Goal: Task Accomplishment & Management: Use online tool/utility

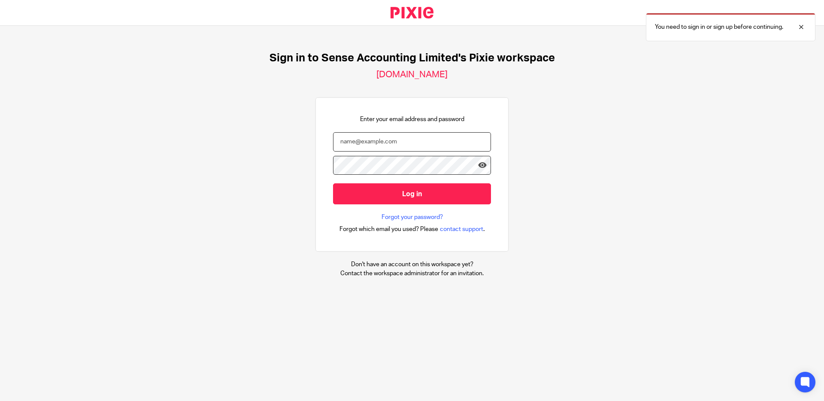
click at [408, 143] on input "email" at bounding box center [412, 141] width 158 height 19
click at [0, 400] on com-1password-button at bounding box center [0, 401] width 0 height 0
type input "inez@sense-ca.co.uk"
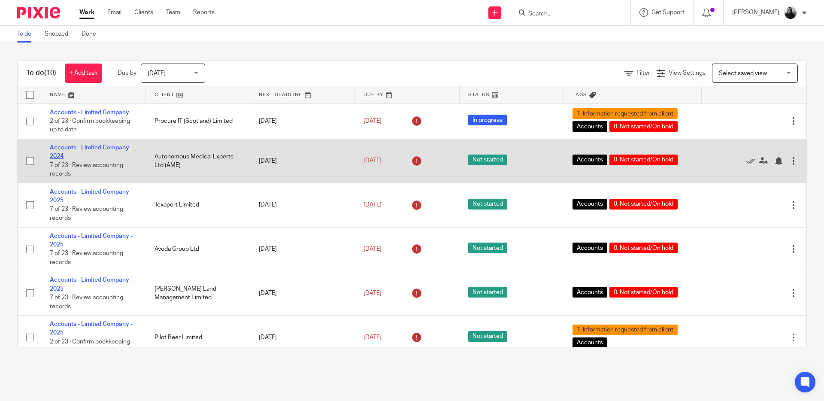
click at [80, 150] on link "Accounts - Limited Company - 2024" at bounding box center [91, 152] width 83 height 15
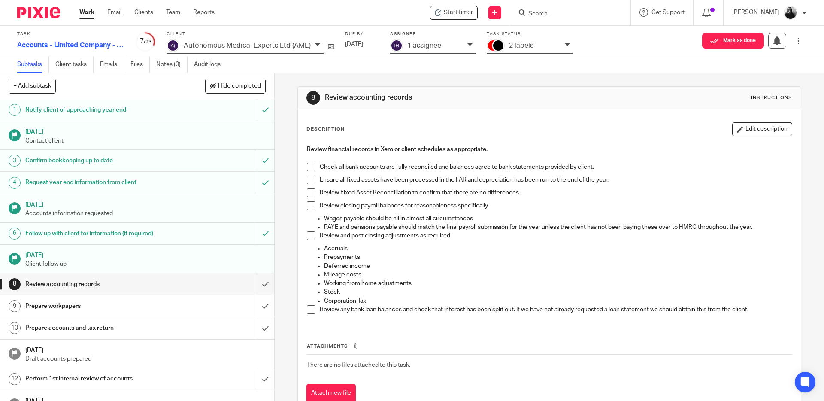
click at [310, 166] on span at bounding box center [311, 167] width 9 height 9
click at [310, 180] on span at bounding box center [311, 179] width 9 height 9
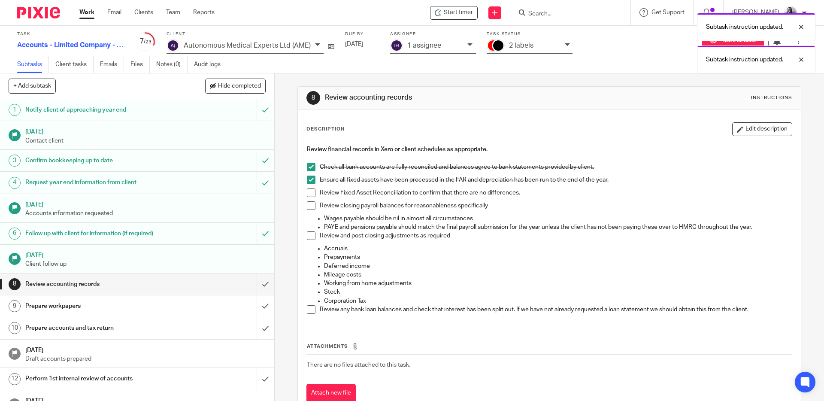
click at [309, 191] on span at bounding box center [311, 192] width 9 height 9
click at [310, 203] on span at bounding box center [311, 205] width 9 height 9
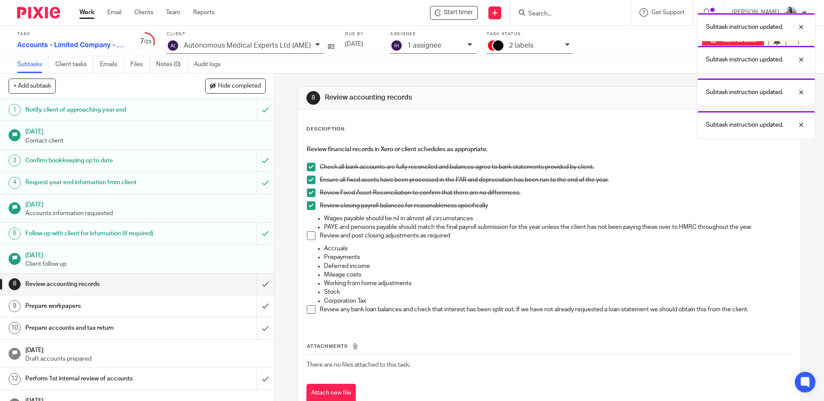
click at [308, 235] on span at bounding box center [311, 235] width 9 height 9
click at [310, 311] on span at bounding box center [311, 309] width 9 height 9
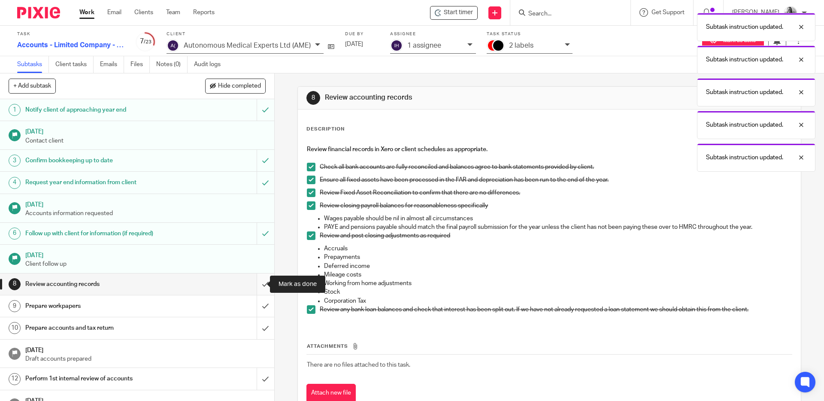
click at [259, 286] on input "submit" at bounding box center [137, 283] width 274 height 21
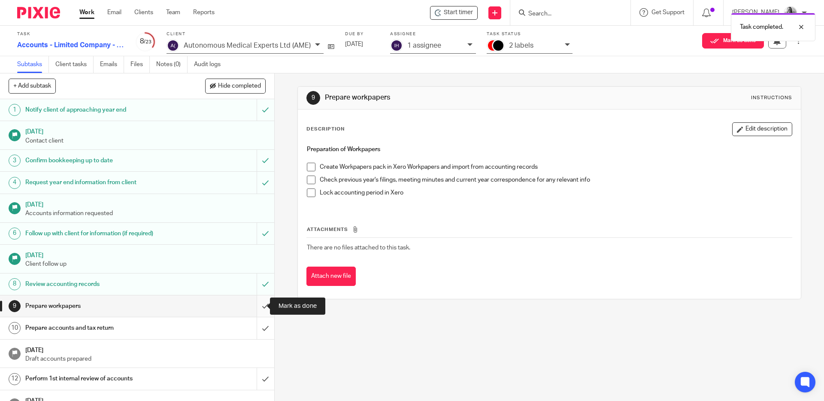
click at [256, 302] on input "submit" at bounding box center [137, 305] width 274 height 21
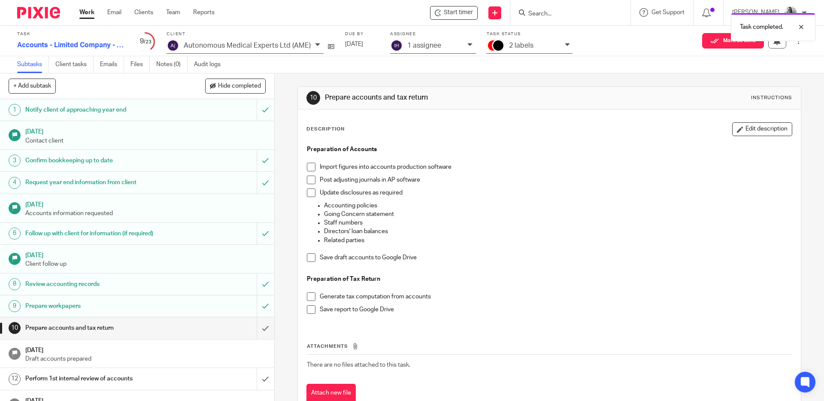
click at [310, 168] on span at bounding box center [311, 167] width 9 height 9
click at [307, 175] on span at bounding box center [311, 179] width 9 height 9
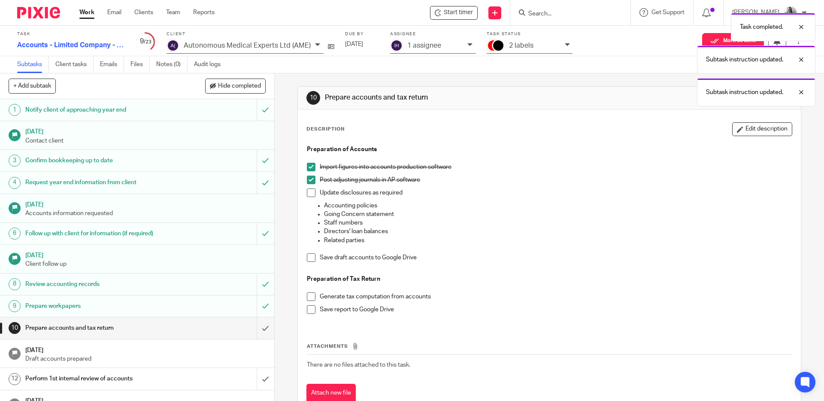
click at [311, 191] on span at bounding box center [311, 192] width 9 height 9
drag, startPoint x: 307, startPoint y: 259, endPoint x: 311, endPoint y: 277, distance: 18.4
click at [307, 258] on span at bounding box center [311, 257] width 9 height 9
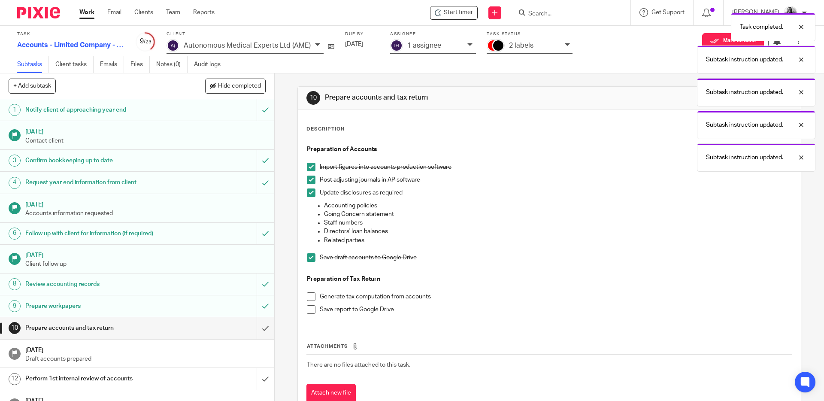
click at [310, 295] on span at bounding box center [311, 296] width 9 height 9
drag, startPoint x: 311, startPoint y: 308, endPoint x: 290, endPoint y: 317, distance: 22.1
click at [310, 308] on span at bounding box center [311, 309] width 9 height 9
click at [257, 327] on input "submit" at bounding box center [137, 327] width 274 height 21
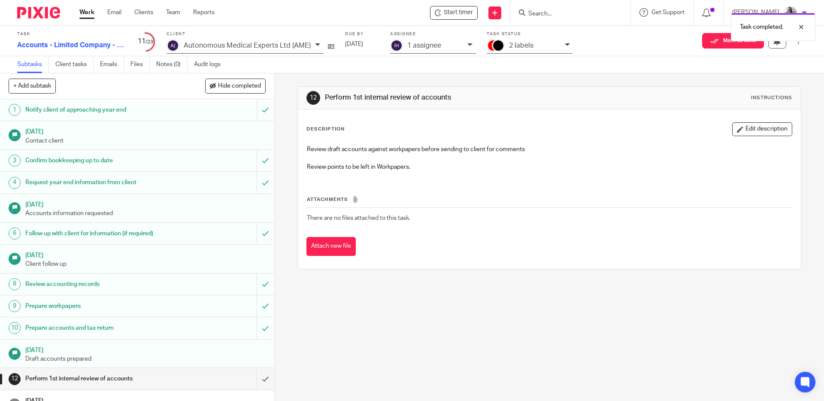
click at [468, 44] on icon at bounding box center [469, 44] width 5 height 5
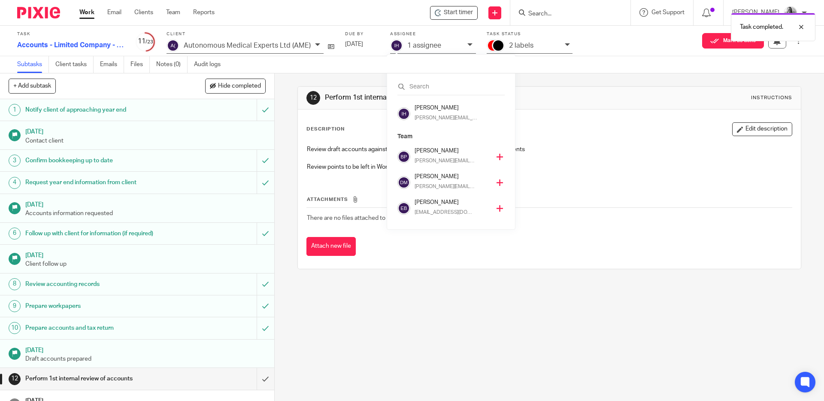
click at [496, 157] on icon at bounding box center [499, 157] width 6 height 6
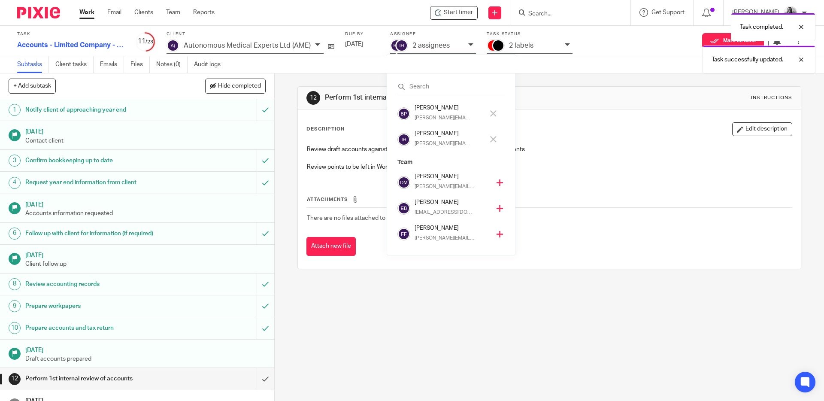
click at [493, 139] on icon at bounding box center [493, 139] width 6 height 6
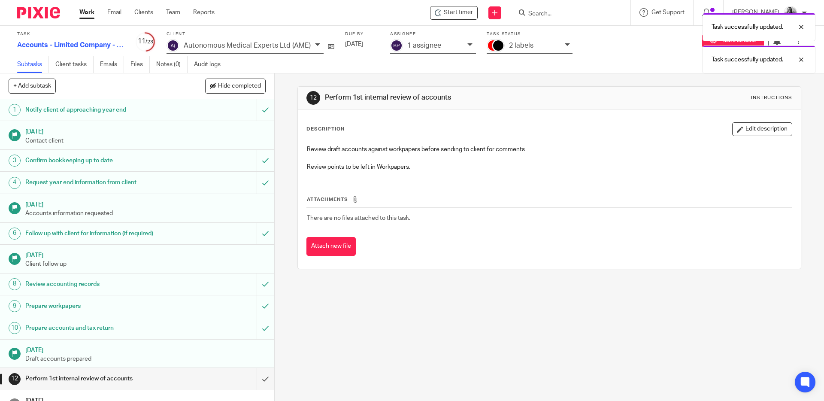
click at [564, 44] on div "Task successfully updated. Task successfully updated." at bounding box center [613, 41] width 403 height 65
click at [565, 44] on div "Task successfully updated. Task successfully updated." at bounding box center [613, 41] width 403 height 65
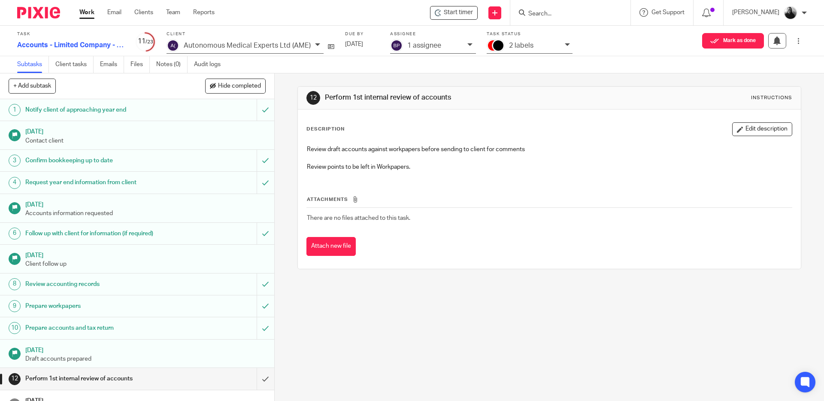
click at [565, 46] on icon at bounding box center [567, 44] width 5 height 5
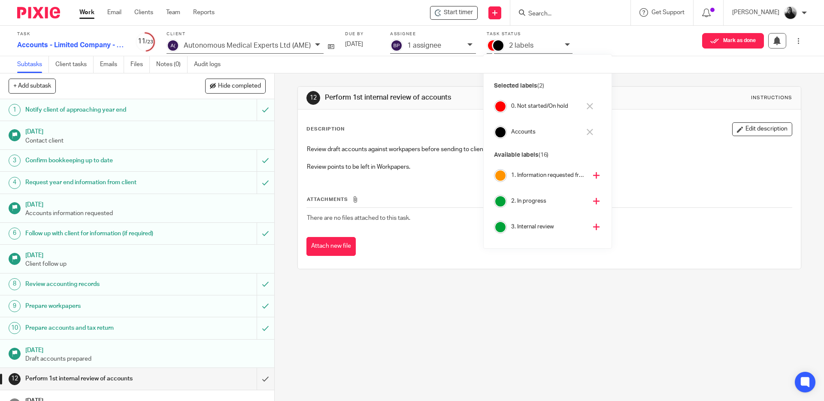
click at [593, 228] on icon at bounding box center [596, 227] width 6 height 6
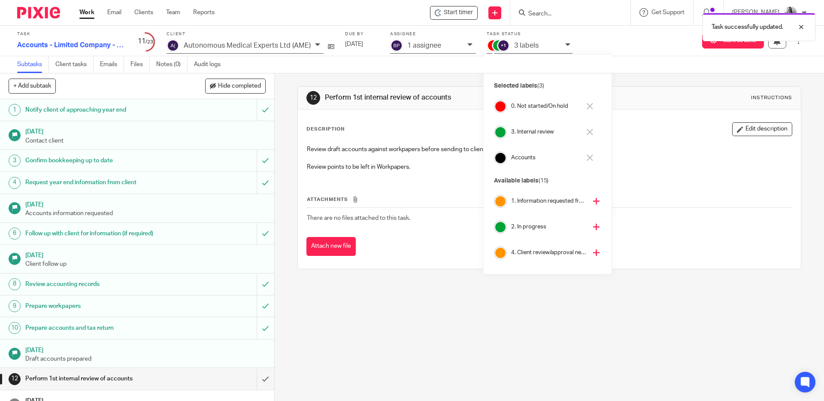
click at [589, 106] on icon at bounding box center [589, 106] width 6 height 6
